Goal: Navigation & Orientation: Find specific page/section

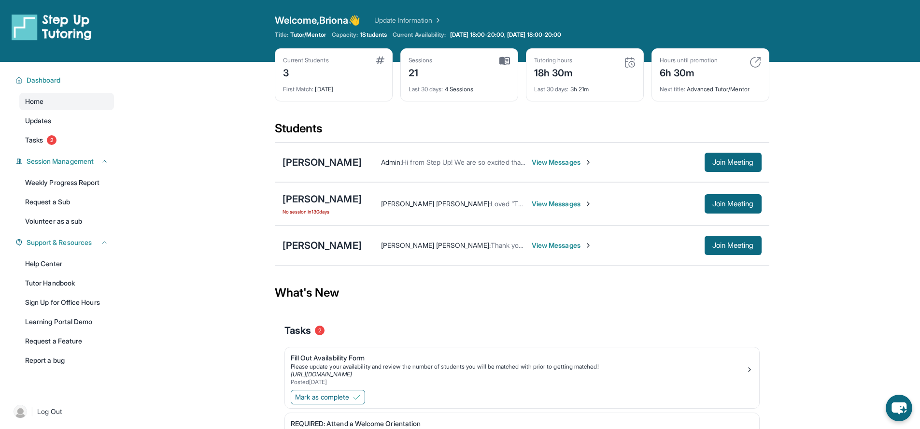
click at [532, 246] on span "View Messages" at bounding box center [562, 246] width 60 height 10
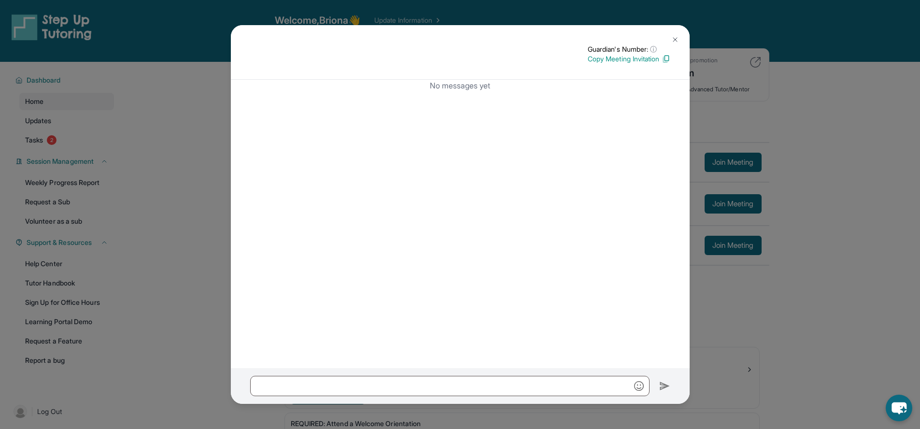
click at [672, 37] on img at bounding box center [676, 40] width 8 height 8
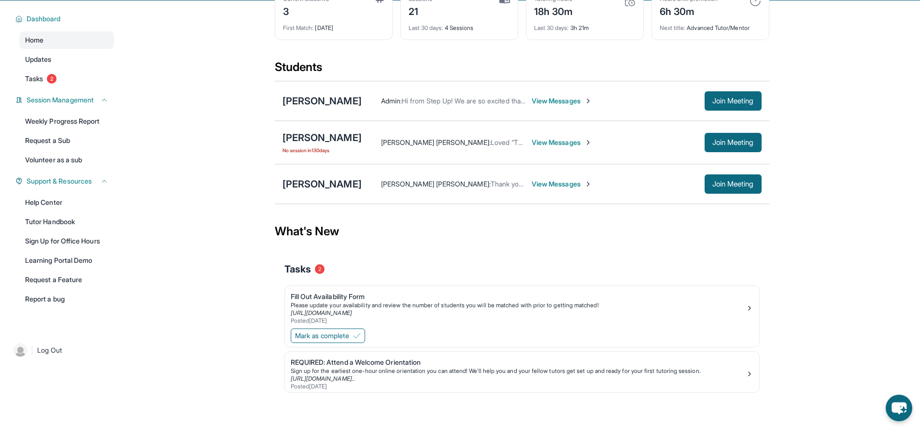
scroll to position [62, 0]
click at [347, 299] on div "Fill Out Availability Form" at bounding box center [518, 296] width 455 height 10
click at [491, 180] on span "Thank you for letting me know" at bounding box center [537, 183] width 93 height 8
click at [344, 287] on link "Fill Out Availability Form Please update your availability and review the numbe…" at bounding box center [522, 306] width 474 height 41
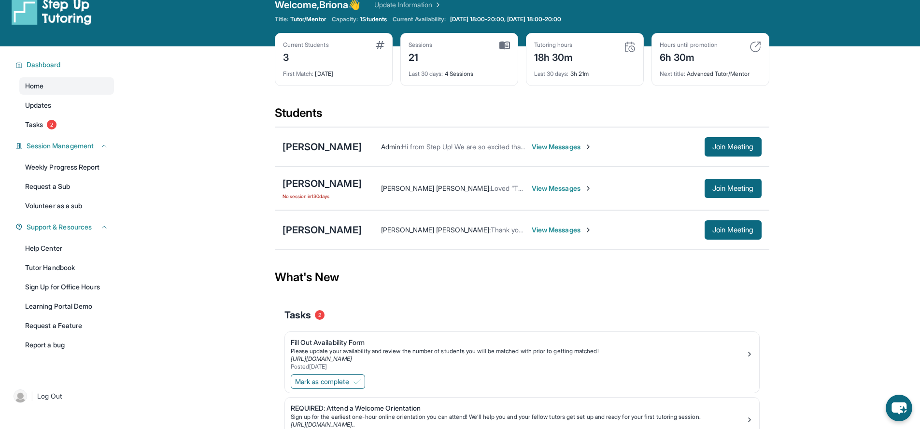
scroll to position [0, 0]
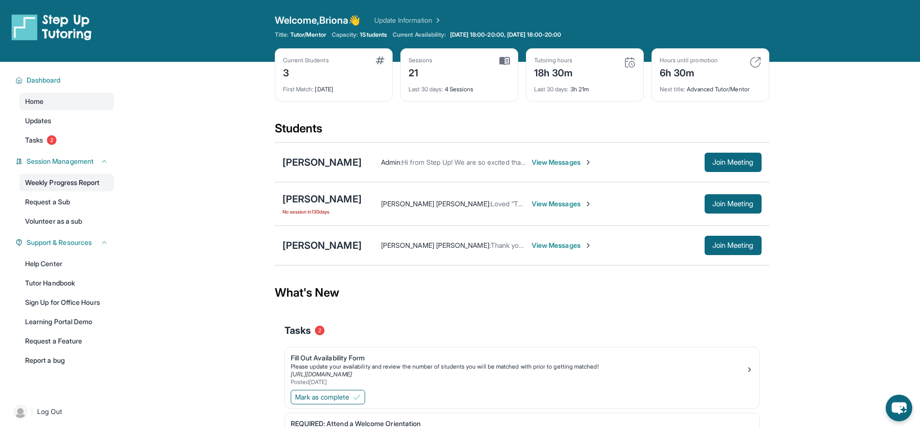
click at [92, 187] on link "Weekly Progress Report" at bounding box center [66, 182] width 95 height 17
click at [98, 221] on link "Volunteer as a sub" at bounding box center [66, 221] width 95 height 17
